Goal: Use online tool/utility: Utilize a website feature to perform a specific function

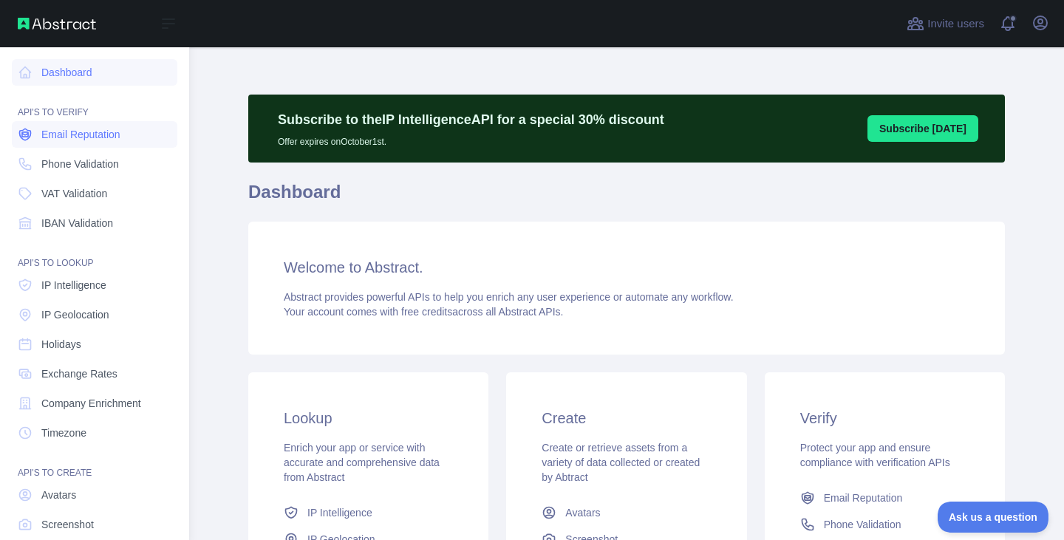
click at [75, 130] on span "Email Reputation" at bounding box center [80, 134] width 79 height 15
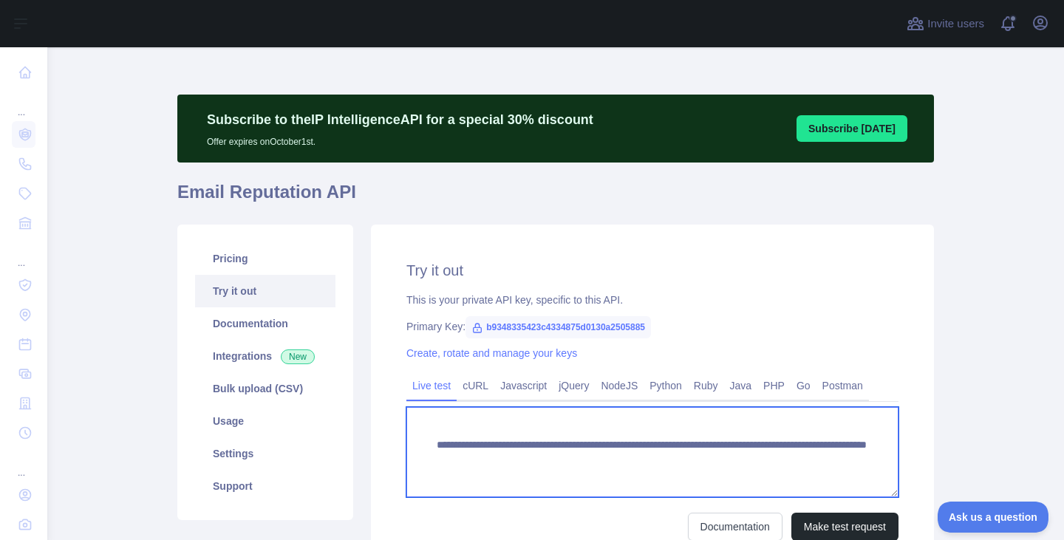
drag, startPoint x: 690, startPoint y: 464, endPoint x: 818, endPoint y: 453, distance: 128.3
click at [818, 453] on textarea "**********" at bounding box center [652, 452] width 492 height 90
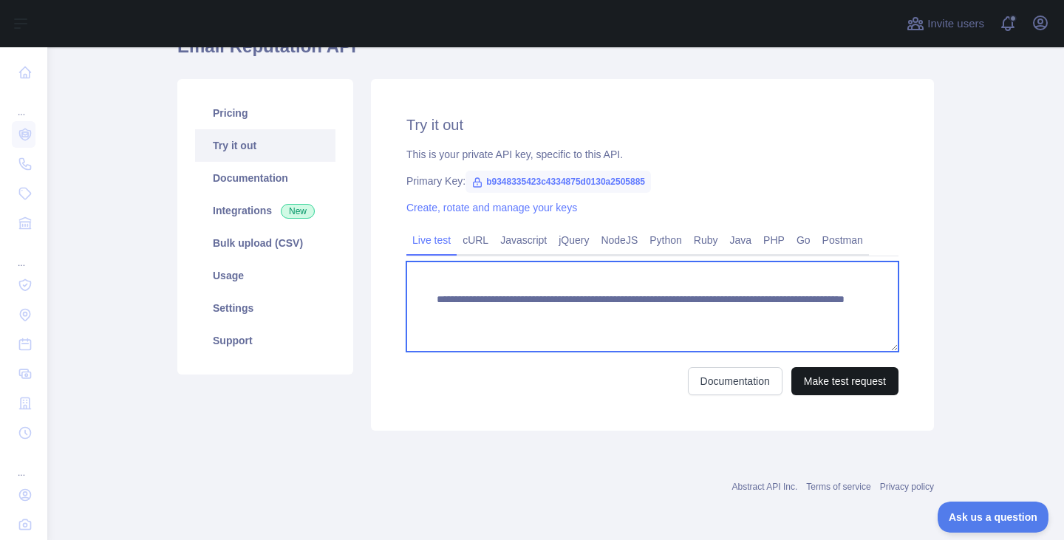
type textarea "**********"
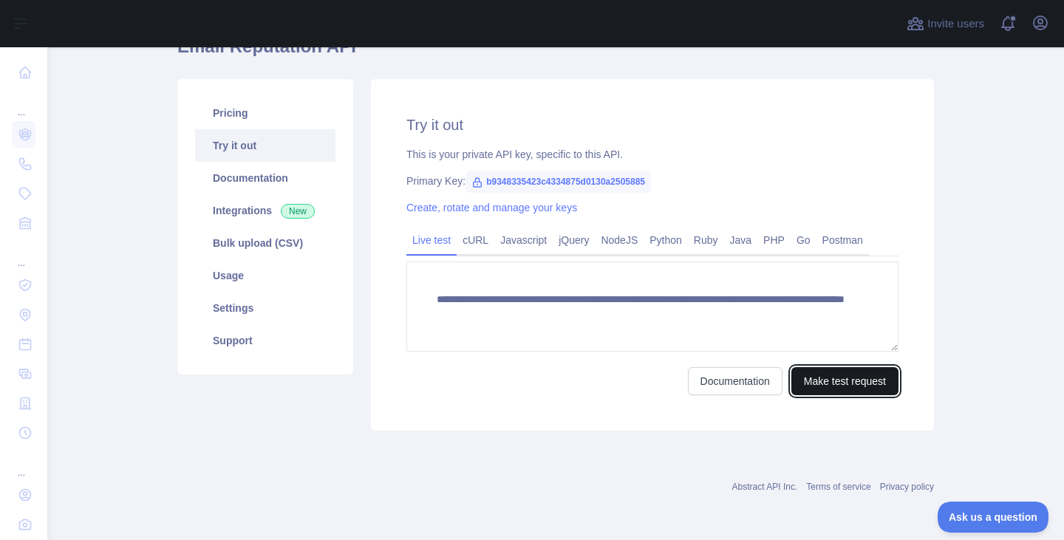
click at [837, 385] on button "Make test request" at bounding box center [844, 381] width 107 height 28
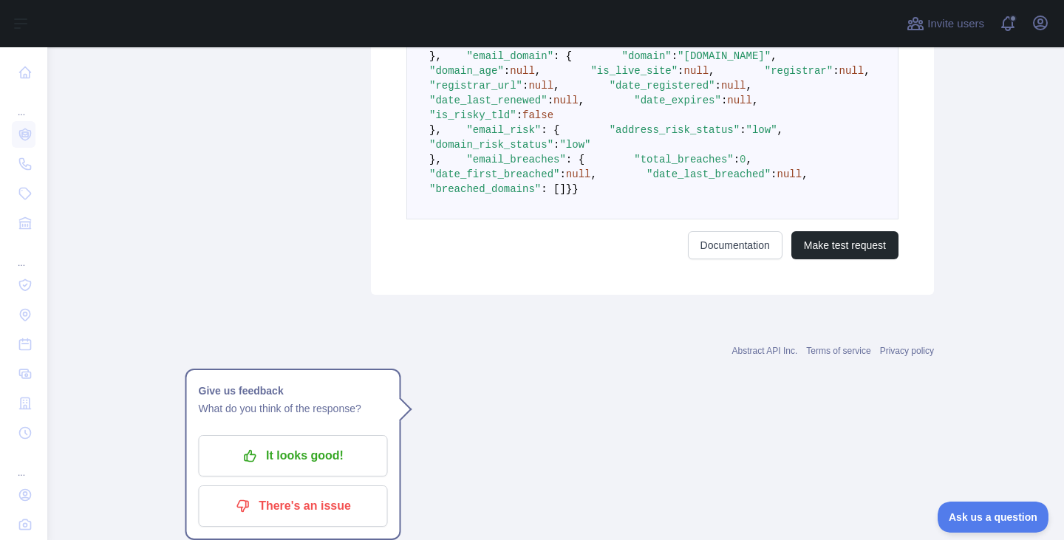
scroll to position [1003, 0]
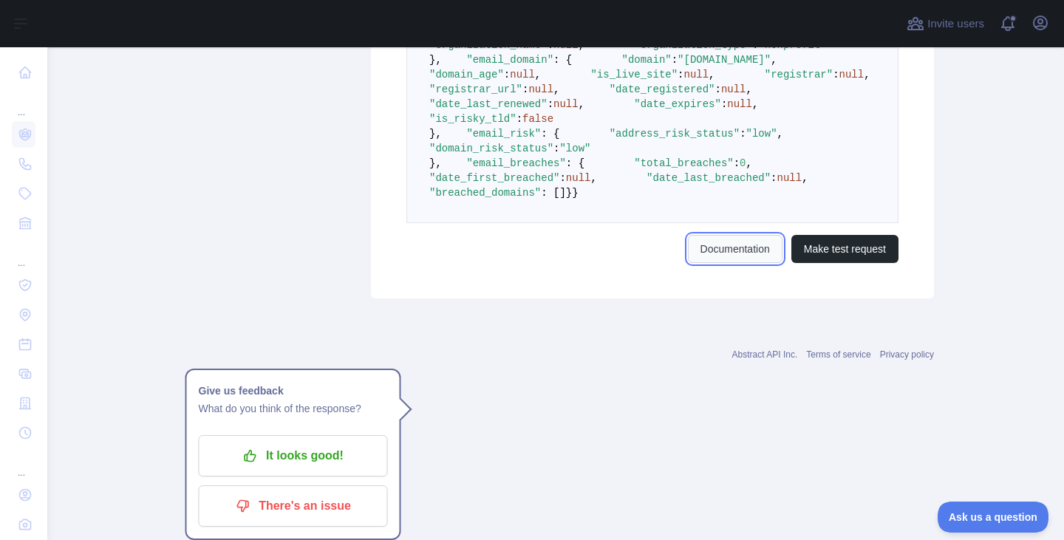
click at [700, 263] on link "Documentation" at bounding box center [735, 249] width 95 height 28
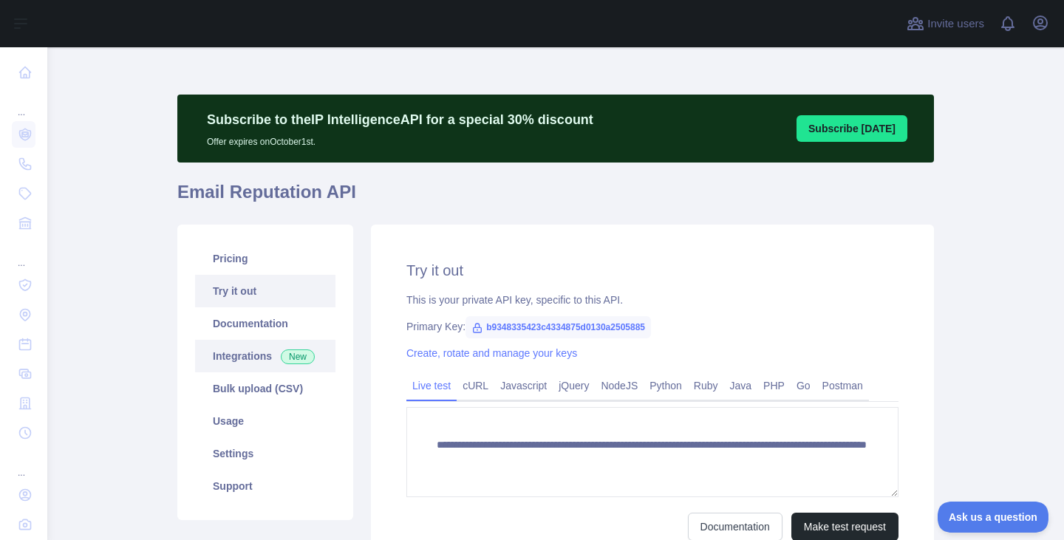
click at [273, 371] on link "Integrations New" at bounding box center [265, 356] width 140 height 33
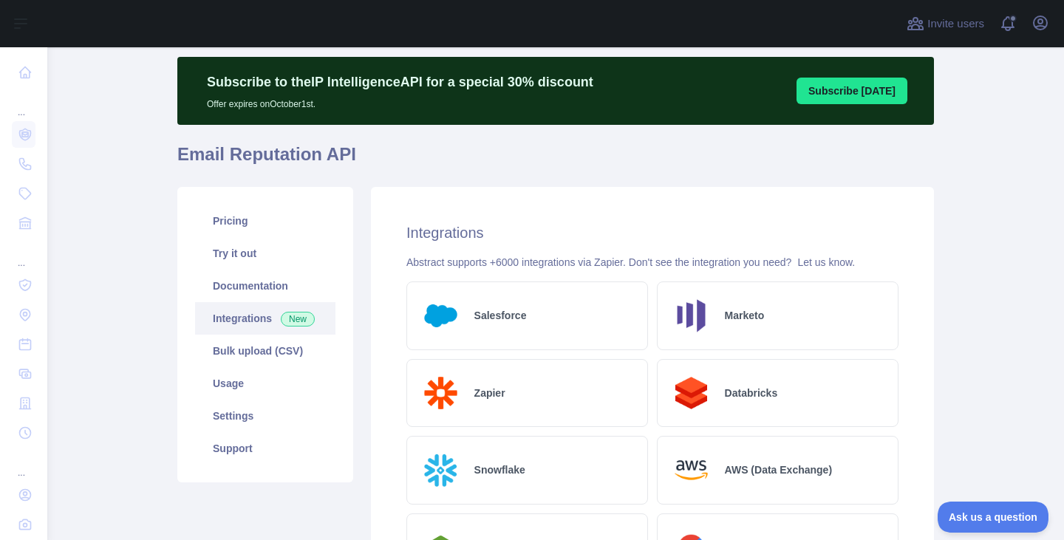
scroll to position [39, 0]
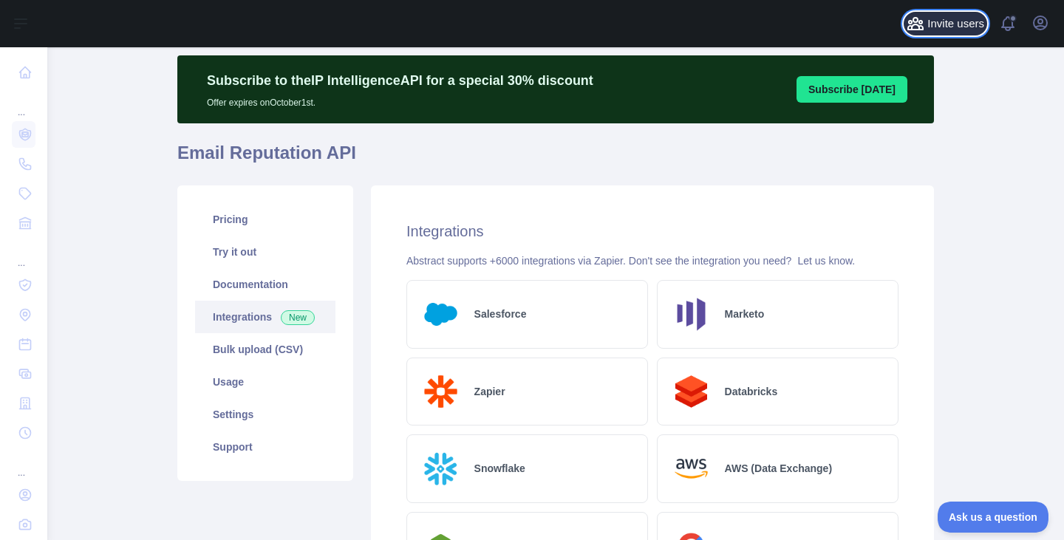
click at [960, 30] on span "Invite users" at bounding box center [955, 24] width 57 height 17
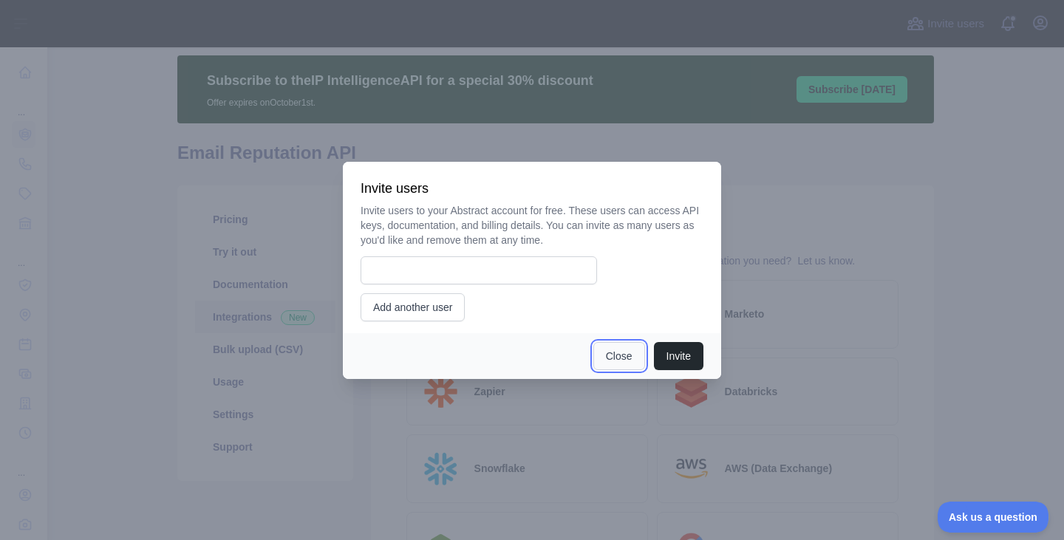
click at [629, 352] on button "Close" at bounding box center [619, 356] width 52 height 28
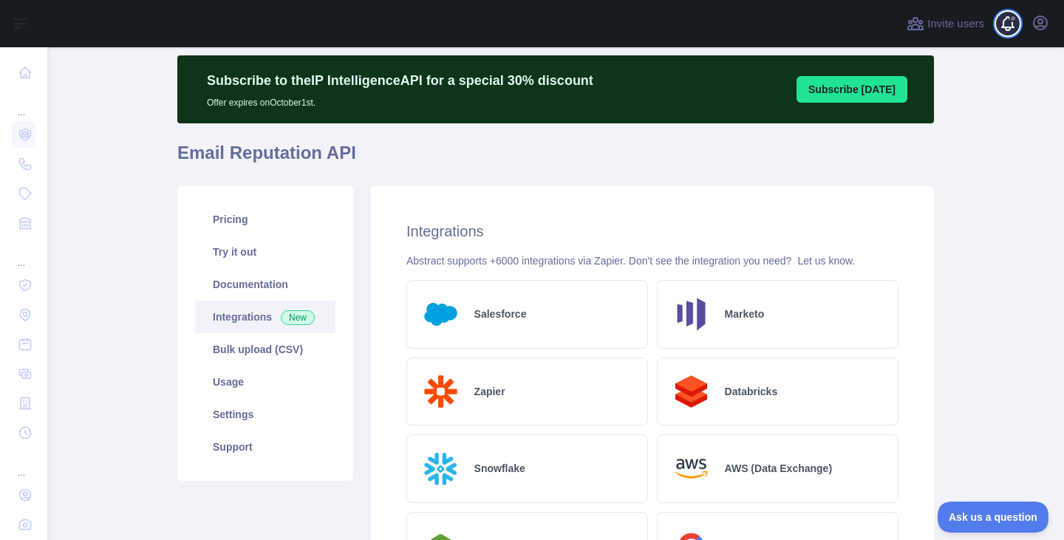
click at [999, 28] on span at bounding box center [1014, 23] width 30 height 47
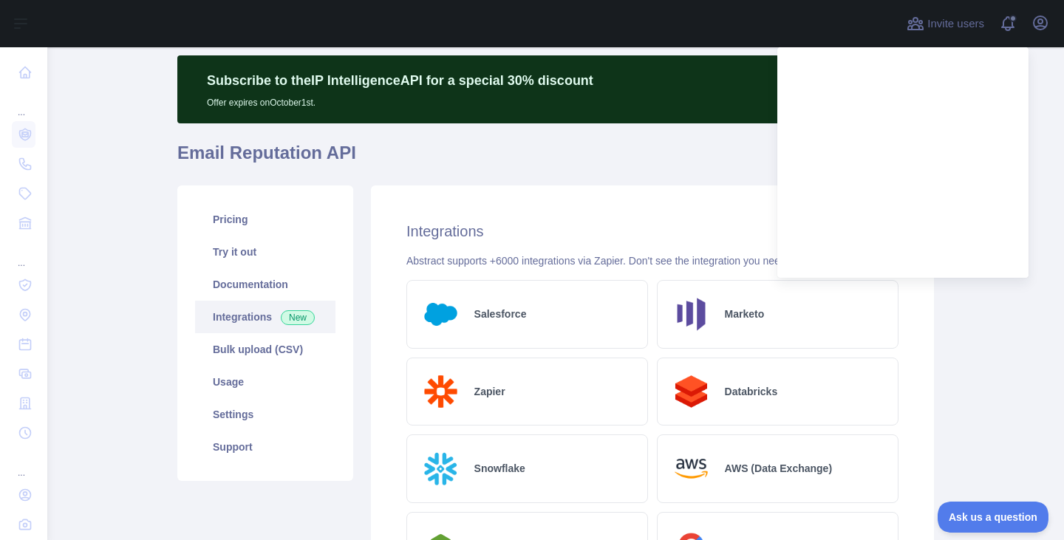
click at [998, 319] on main "Subscribe to the IP Intelligence API for a special 30 % discount Offer expires …" at bounding box center [555, 293] width 1017 height 493
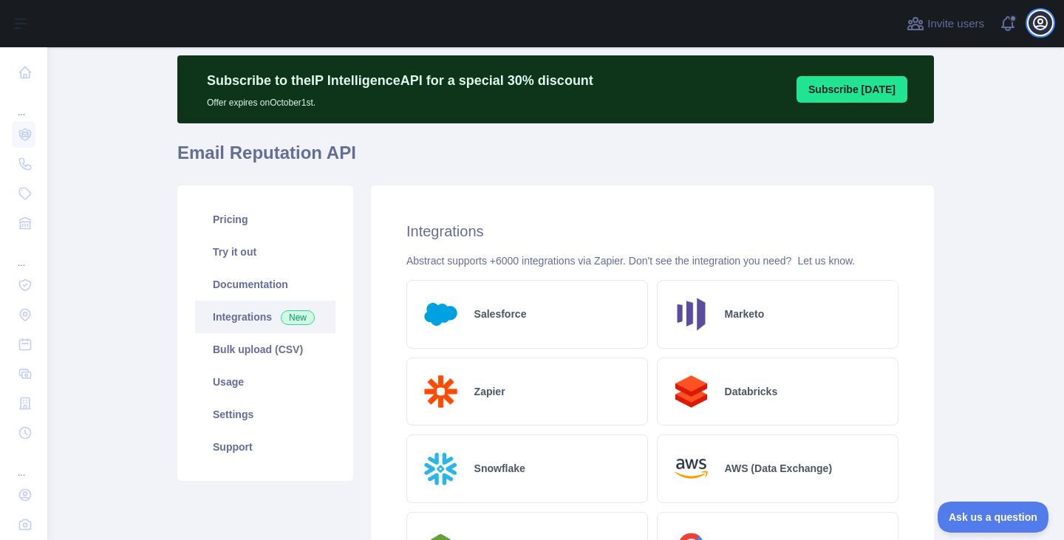
click at [1038, 31] on icon "button" at bounding box center [1040, 23] width 18 height 18
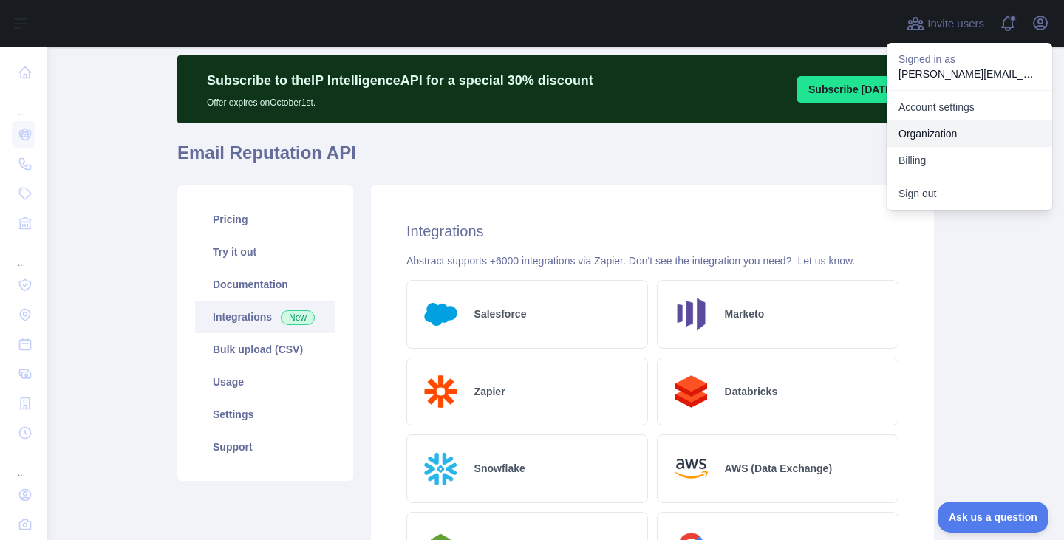
click at [949, 132] on link "Organization" at bounding box center [969, 133] width 165 height 27
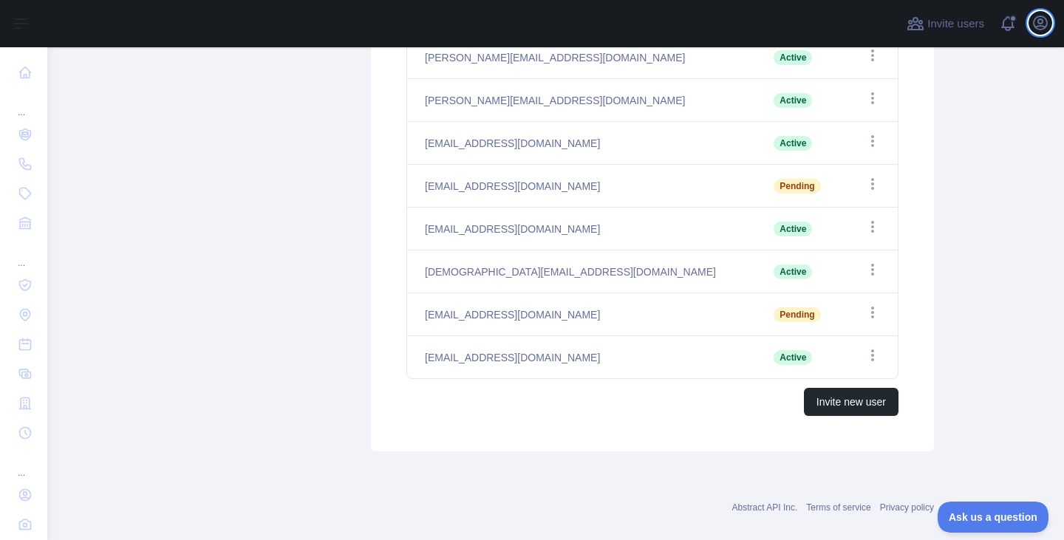
scroll to position [414, 0]
